Goal: Check status: Check status

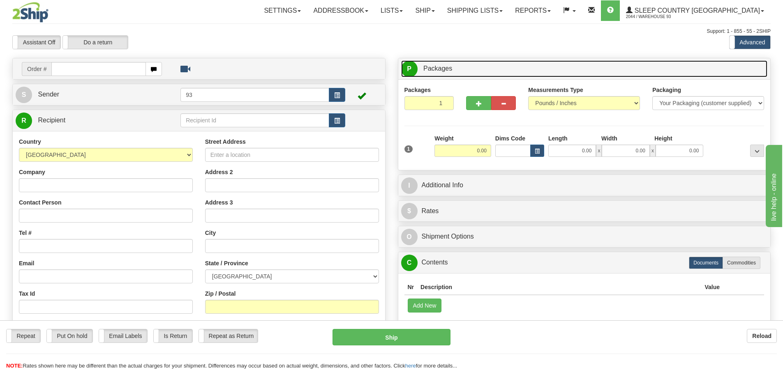
click at [605, 68] on link "P Packages 1 Packages - Weight: 0.00 Lbs" at bounding box center [584, 68] width 367 height 17
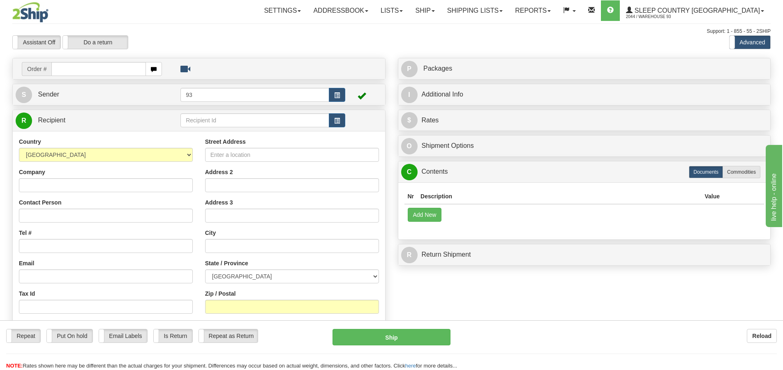
click at [661, 33] on div "Support: 1 - 855 - 55 - 2SHIP" at bounding box center [391, 31] width 758 height 7
click at [509, 10] on link "Shipping lists" at bounding box center [475, 10] width 68 height 21
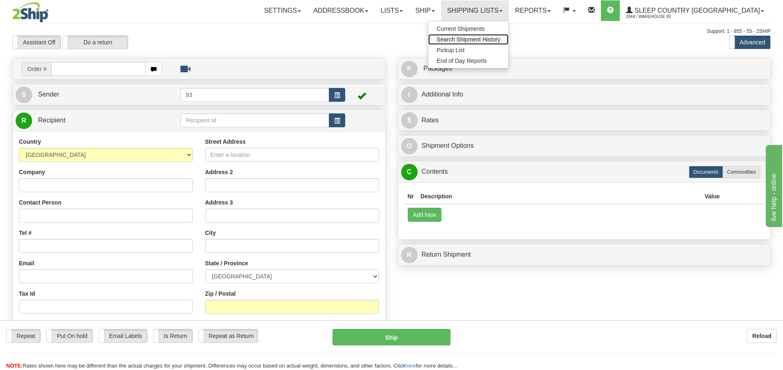
click at [500, 38] on span "Search Shipment History" at bounding box center [469, 39] width 64 height 7
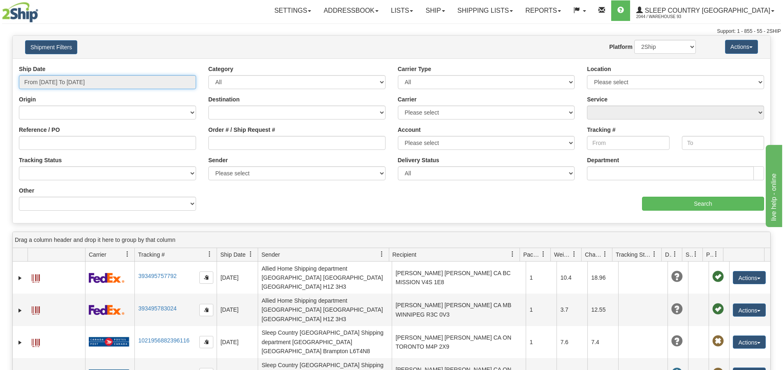
click at [146, 80] on input "From 09/22/2025 To 09/23/2025" at bounding box center [107, 82] width 177 height 14
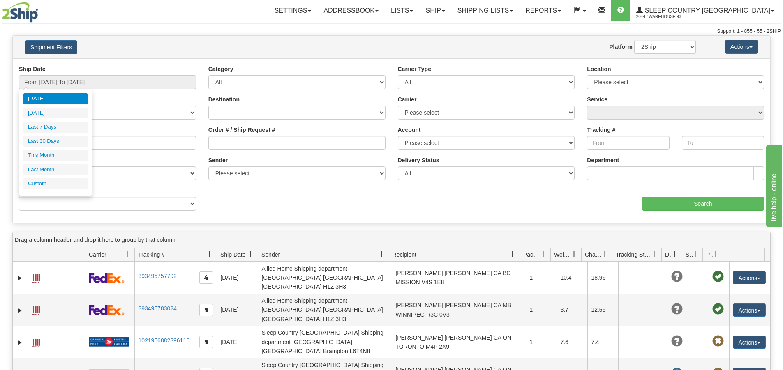
click at [67, 127] on li "Last 7 Days" at bounding box center [56, 127] width 66 height 11
type input "From 09/17/2025 To 09/23/2025"
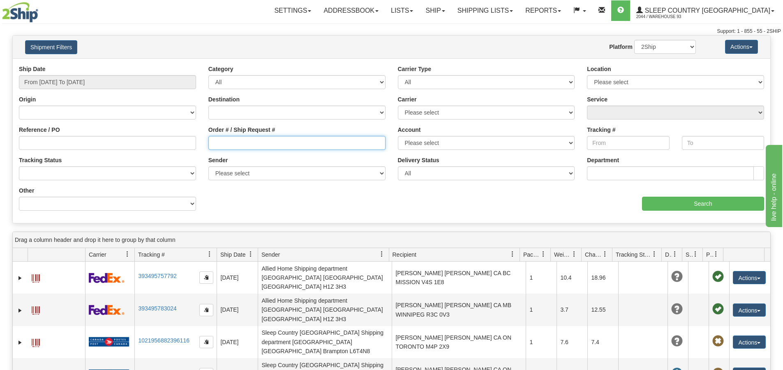
click at [240, 142] on input "Order # / Ship Request #" at bounding box center [296, 143] width 177 height 14
paste input "9007I105856"
type input "9007I105856"
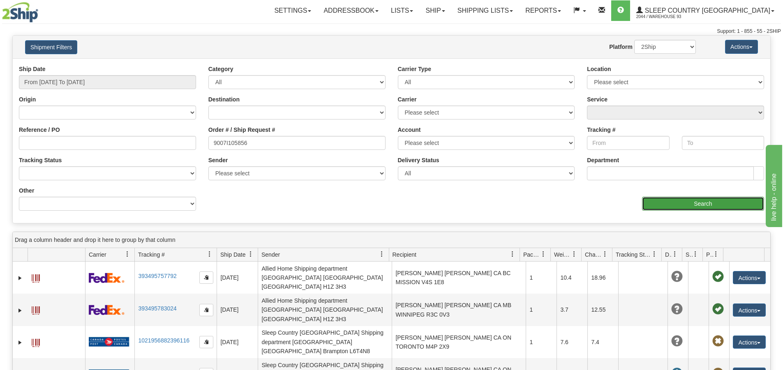
click at [704, 204] on input "Search" at bounding box center [703, 204] width 122 height 14
